Goal: Task Accomplishment & Management: Complete application form

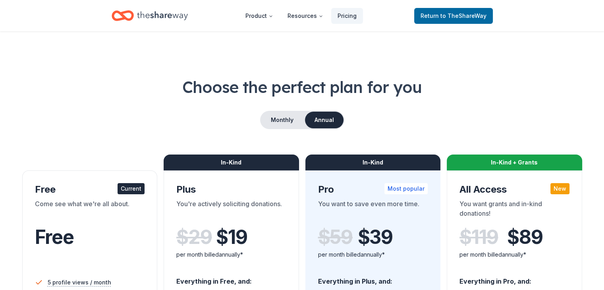
click at [451, 13] on span "to TheShareWay" at bounding box center [463, 15] width 46 height 7
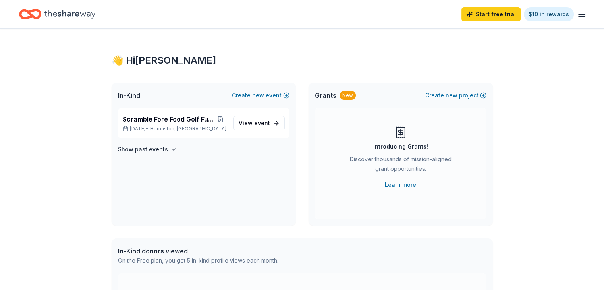
click at [260, 121] on span "event" at bounding box center [262, 122] width 16 height 7
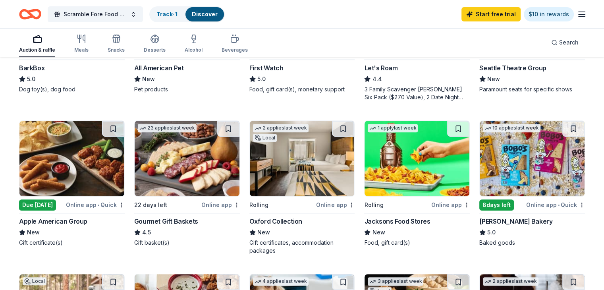
scroll to position [318, 0]
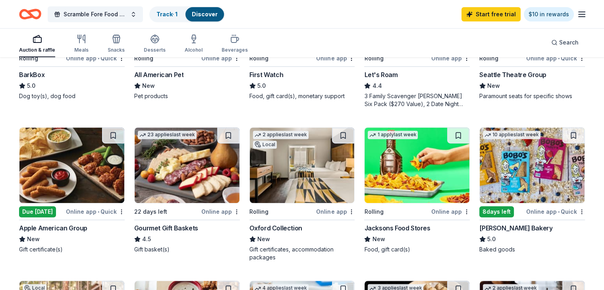
click at [337, 208] on div "Online app" at bounding box center [335, 211] width 38 height 10
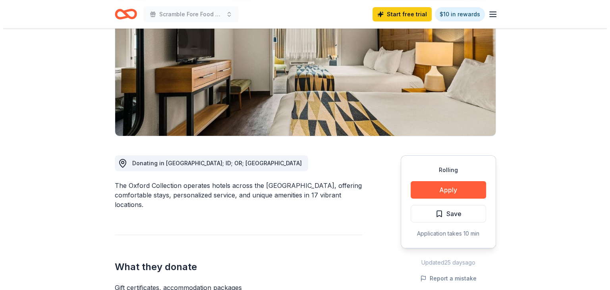
scroll to position [119, 0]
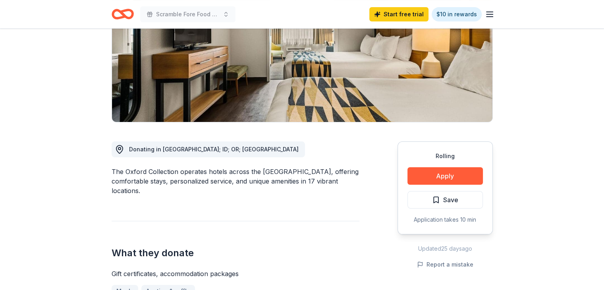
click at [446, 173] on button "Apply" at bounding box center [444, 175] width 75 height 17
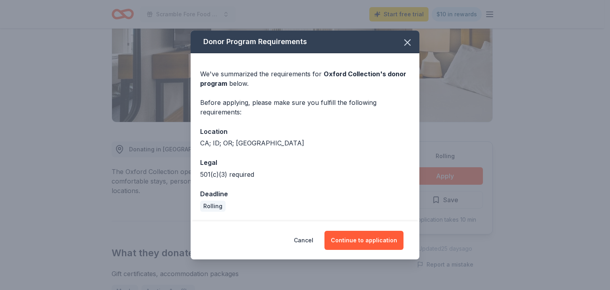
click at [371, 234] on button "Continue to application" at bounding box center [363, 240] width 79 height 19
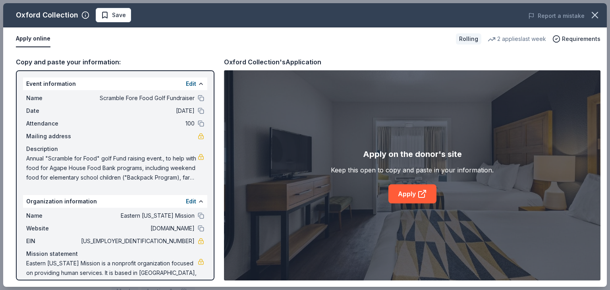
click at [55, 133] on span "Mailing address" at bounding box center [52, 136] width 53 height 10
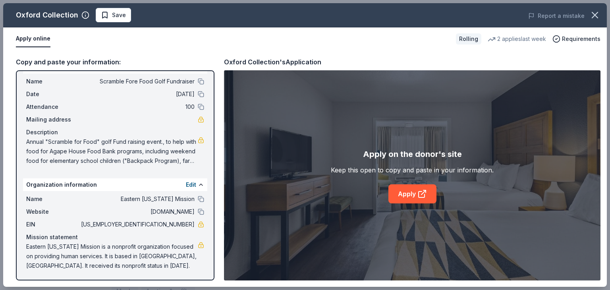
click at [416, 192] on link "Apply" at bounding box center [412, 193] width 48 height 19
